Goal: Task Accomplishment & Management: Complete application form

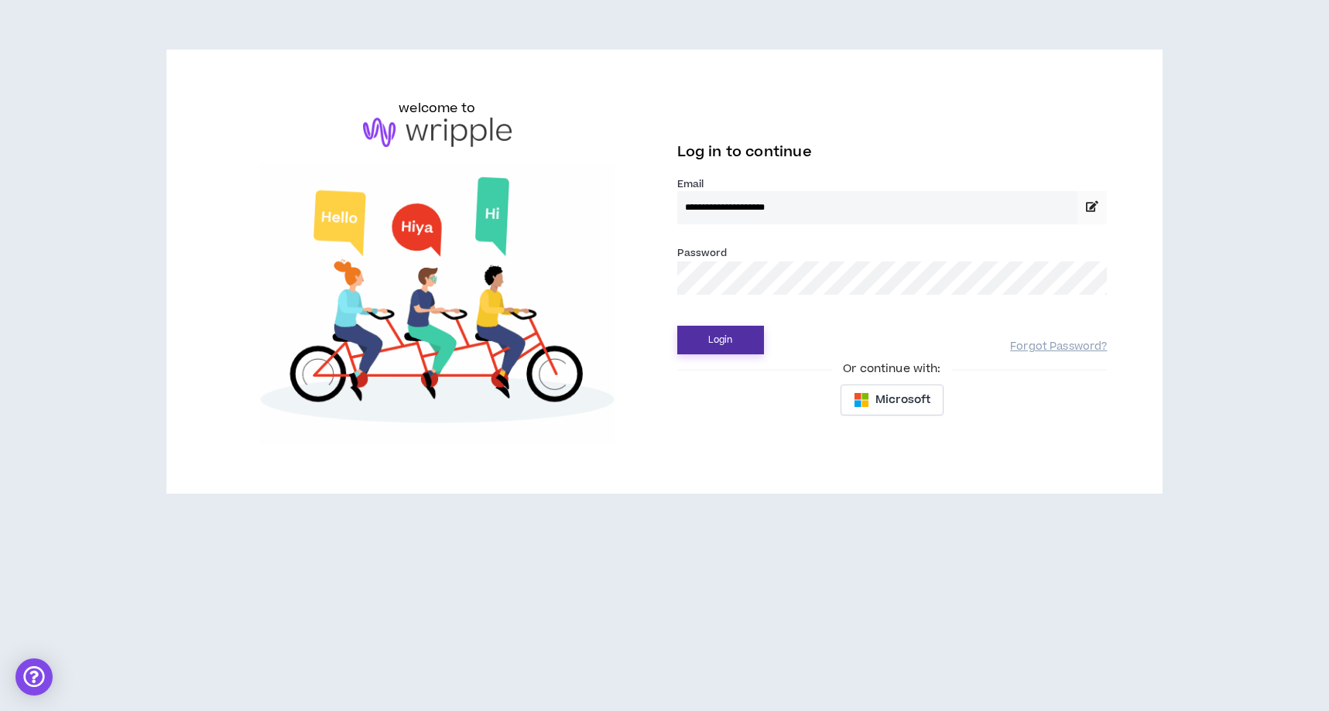
click at [738, 338] on button "Login" at bounding box center [720, 340] width 87 height 29
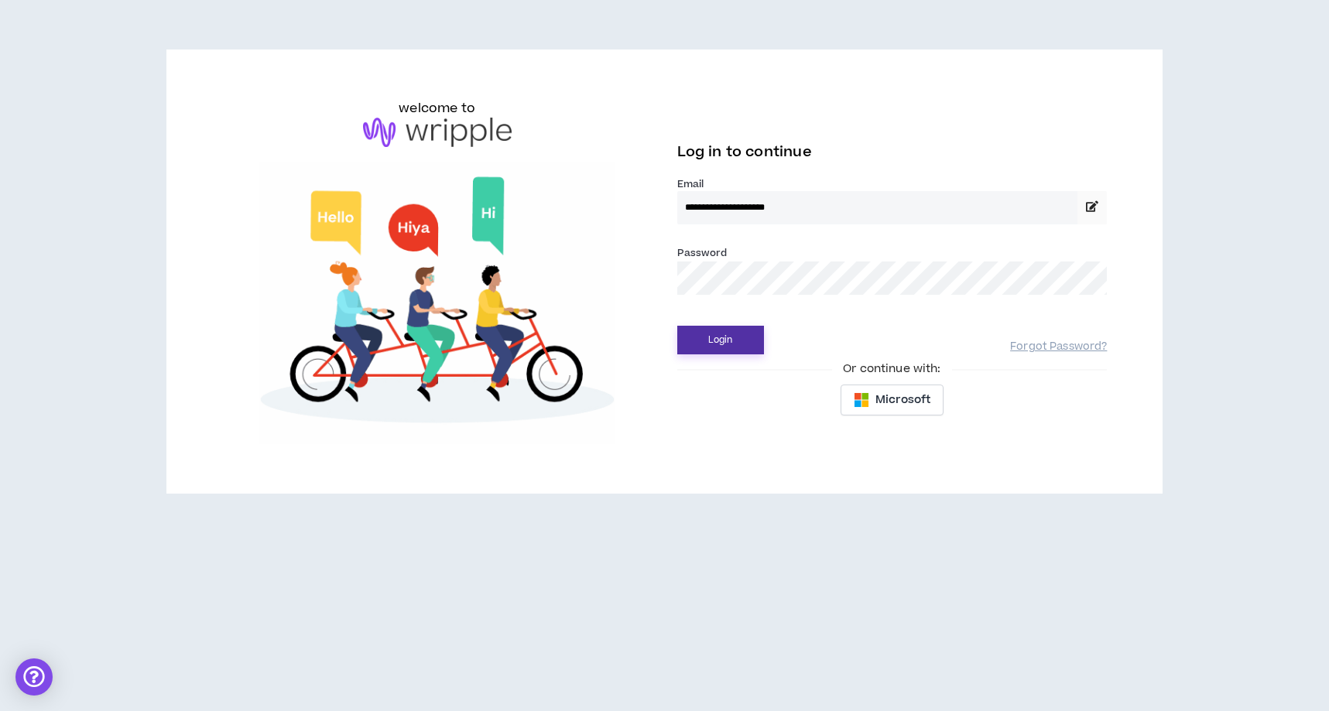
click at [727, 339] on button "Login" at bounding box center [720, 340] width 87 height 29
